Goal: Task Accomplishment & Management: Use online tool/utility

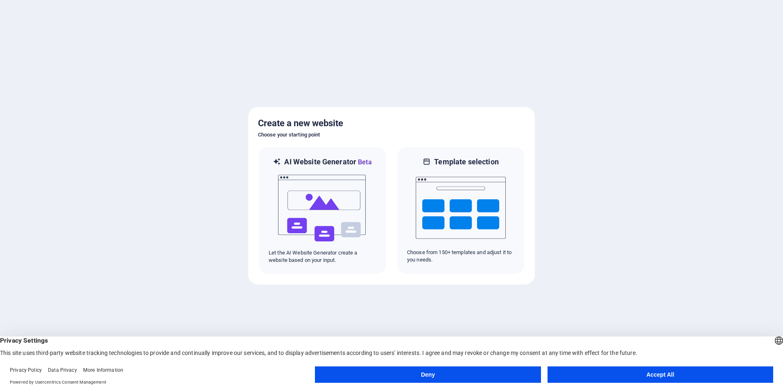
click at [580, 132] on div at bounding box center [391, 195] width 783 height 391
click at [622, 371] on button "Accept All" at bounding box center [661, 374] width 226 height 16
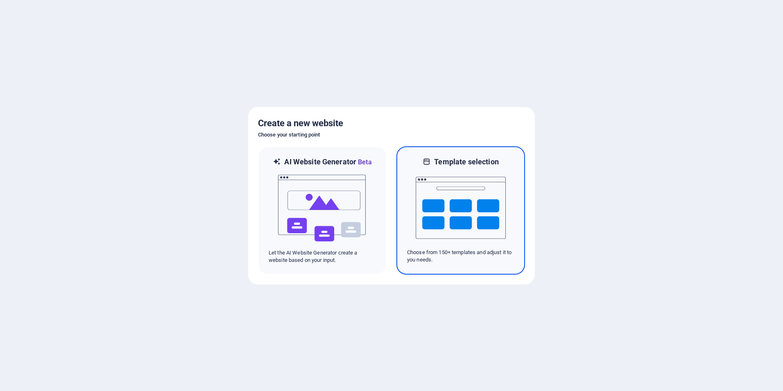
click at [413, 201] on div at bounding box center [460, 208] width 107 height 82
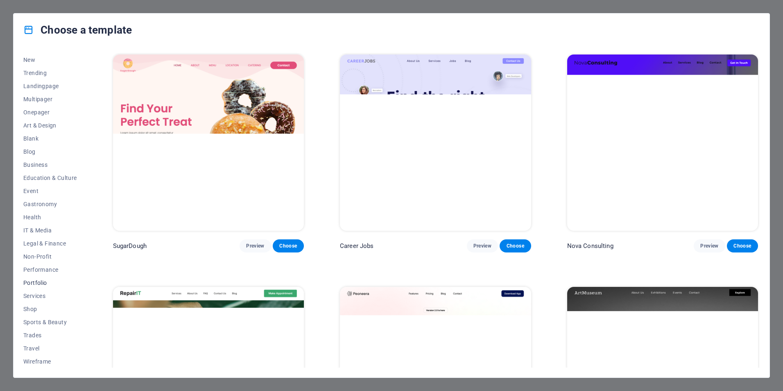
scroll to position [26, 0]
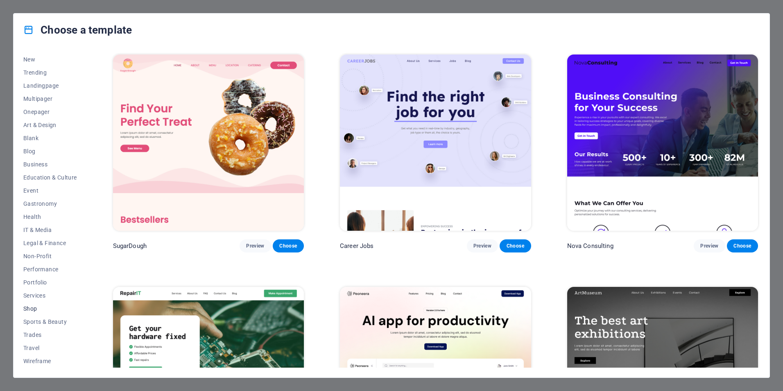
click at [31, 309] on span "Shop" at bounding box center [50, 308] width 54 height 7
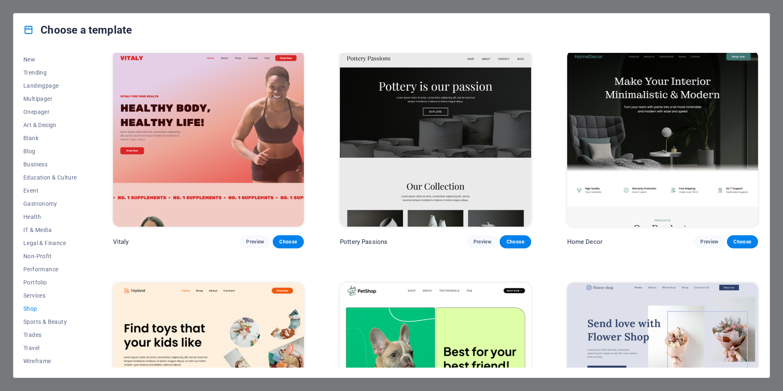
scroll to position [0, 0]
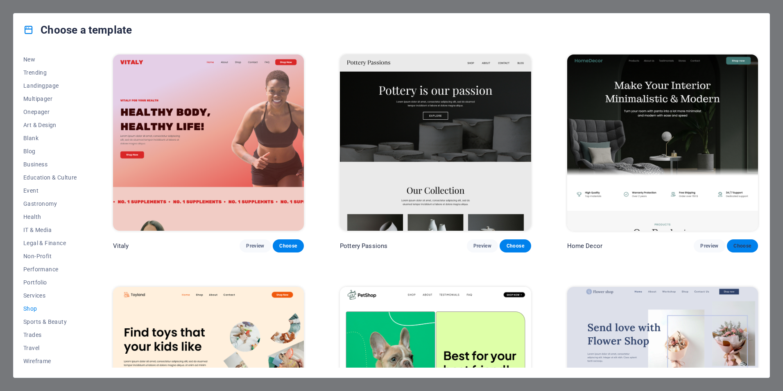
click at [739, 243] on span "Choose" at bounding box center [743, 246] width 18 height 7
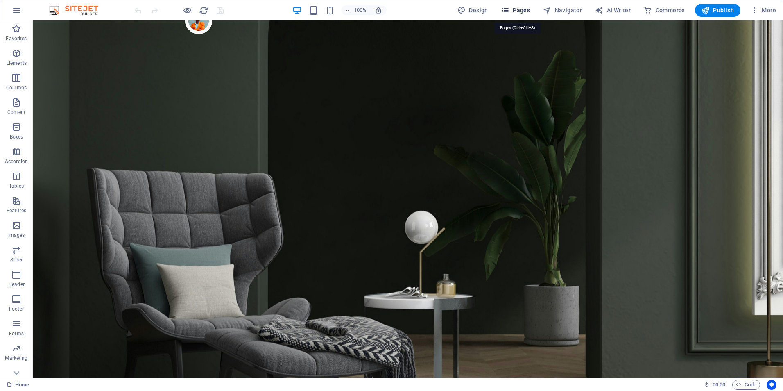
click at [508, 9] on icon "button" at bounding box center [506, 10] width 8 height 8
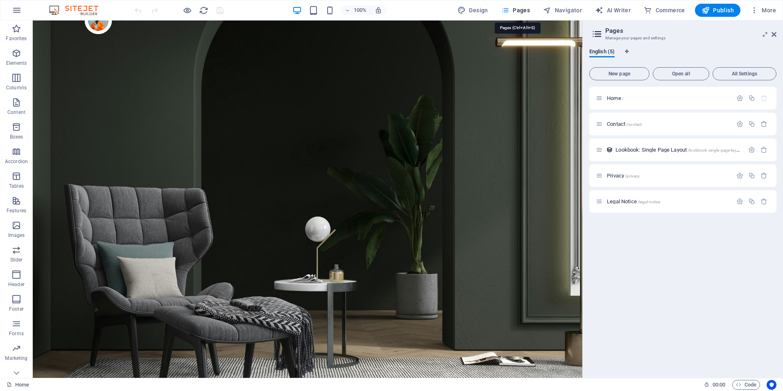
click at [510, 9] on icon "button" at bounding box center [506, 10] width 8 height 8
click at [248, 7] on div "100% Design Pages Navigator AI Writer Commerce Publish More" at bounding box center [456, 10] width 647 height 13
click at [773, 35] on icon at bounding box center [774, 34] width 5 height 7
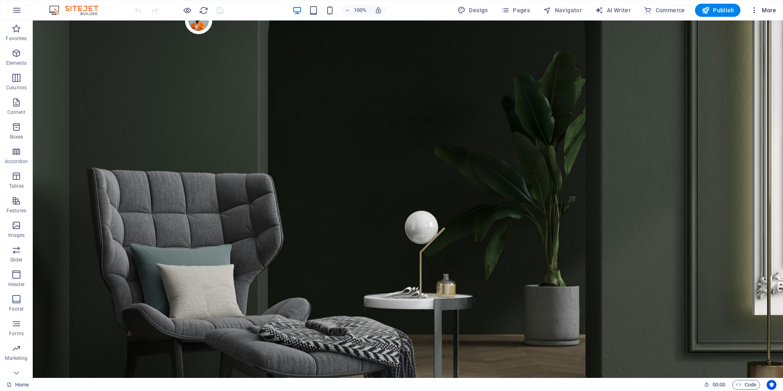
click at [755, 7] on icon "button" at bounding box center [755, 10] width 8 height 8
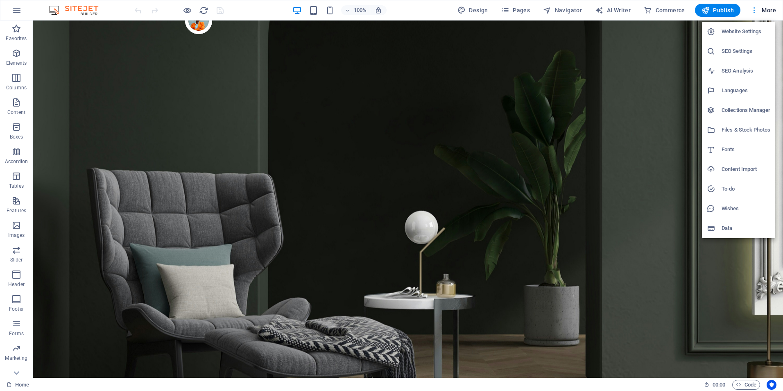
click at [755, 7] on div at bounding box center [391, 195] width 783 height 391
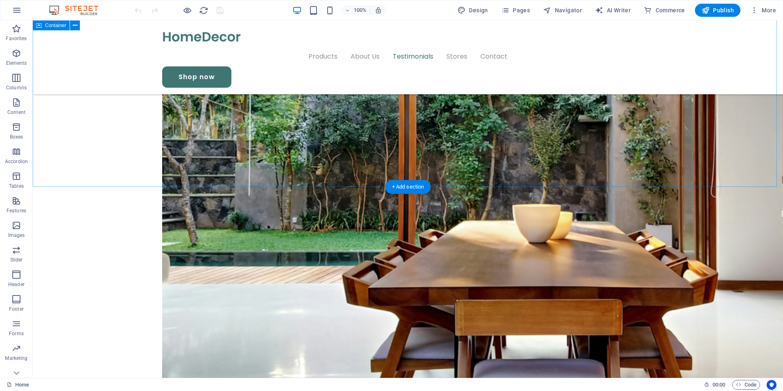
scroll to position [1606, 0]
